Goal: Task Accomplishment & Management: Use online tool/utility

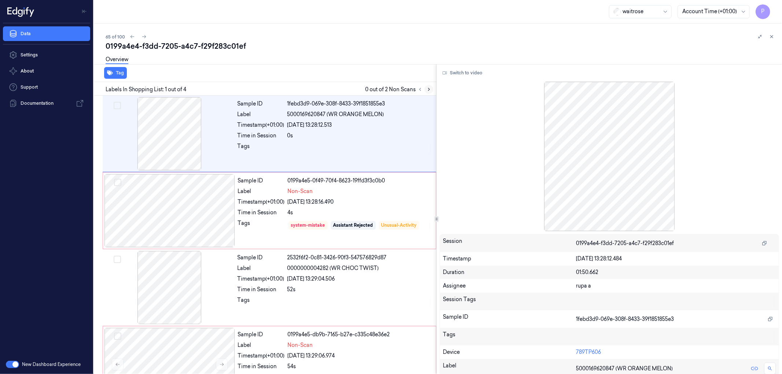
click at [429, 90] on icon at bounding box center [429, 89] width 5 height 5
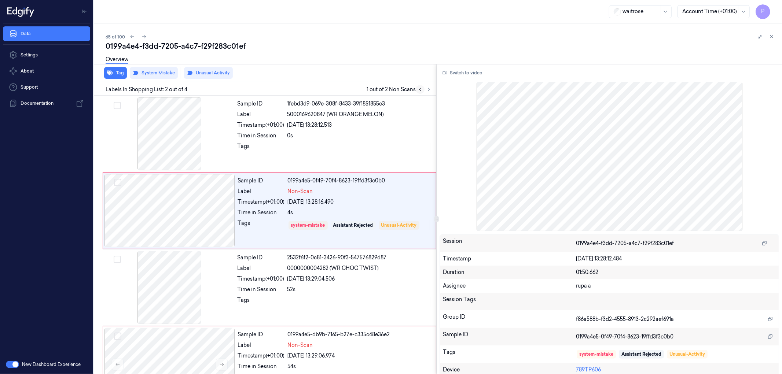
click at [419, 87] on icon at bounding box center [420, 89] width 5 height 5
click at [470, 72] on button "Switch to video" at bounding box center [463, 73] width 46 height 12
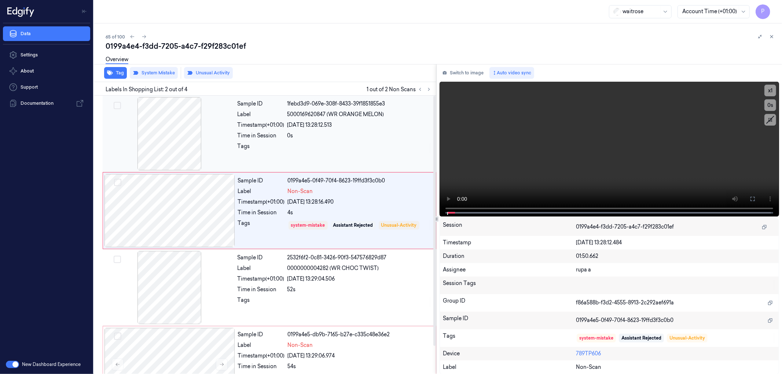
click at [395, 109] on div "Sample ID 1febd3d9-069e-308f-8433-39f1851855e3 Label 5000169620847 (WR ORANGE M…" at bounding box center [335, 133] width 200 height 73
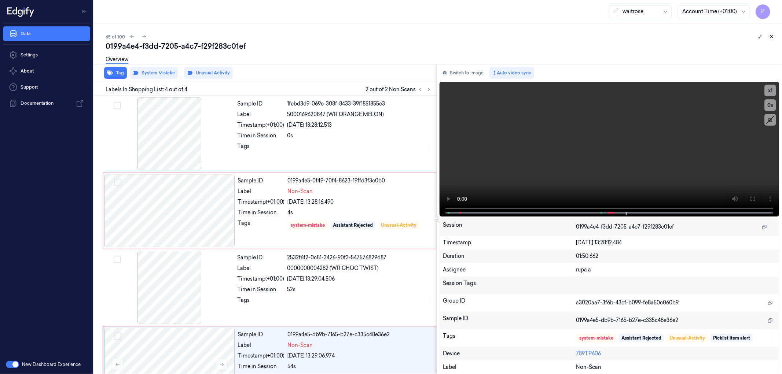
click at [772, 36] on icon at bounding box center [772, 37] width 3 height 3
